Goal: Task Accomplishment & Management: Use online tool/utility

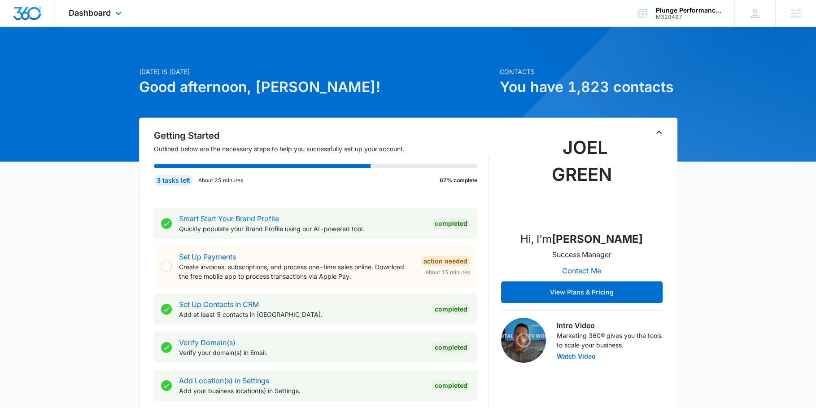
click at [126, 21] on div "Dashboard Apps Reputation Forms CRM Email Social Shop Payments POS Content Ads …" at bounding box center [96, 13] width 82 height 26
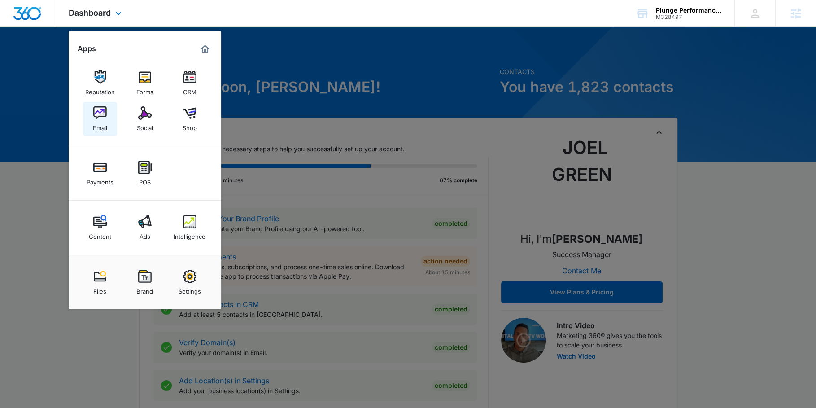
click at [101, 110] on img at bounding box center [99, 112] width 13 height 13
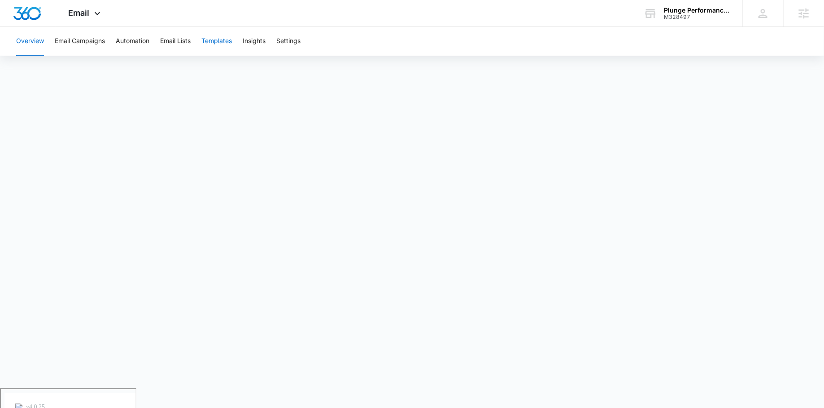
click at [221, 39] on button "Templates" at bounding box center [217, 41] width 31 height 29
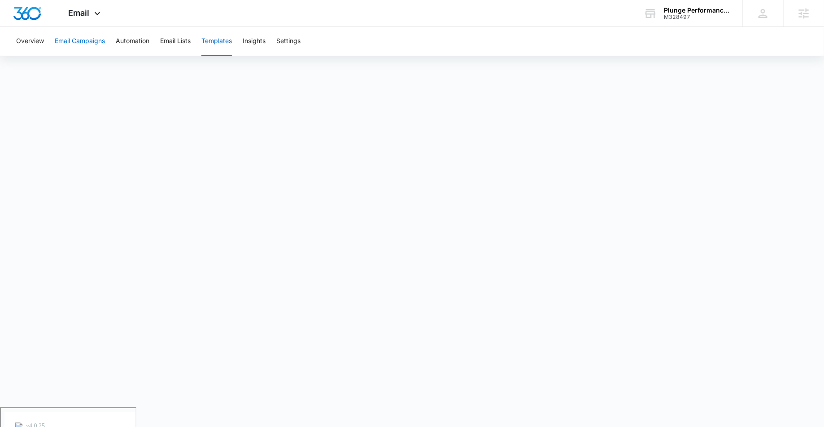
click at [91, 39] on button "Email Campaigns" at bounding box center [80, 41] width 50 height 29
